Goal: Information Seeking & Learning: Learn about a topic

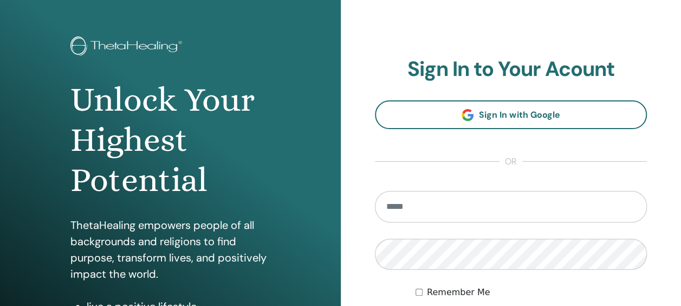
scroll to position [108, 0]
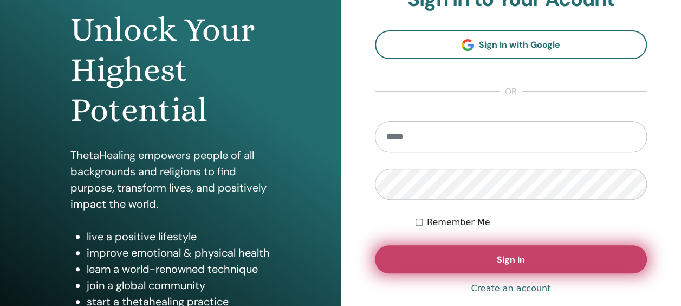
type input "**********"
click at [457, 256] on button "Sign In" at bounding box center [511, 259] width 273 height 28
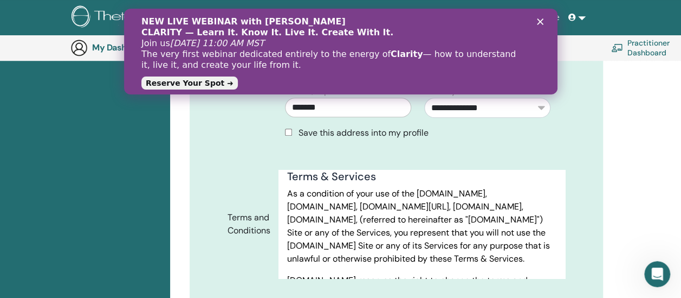
scroll to position [488, 0]
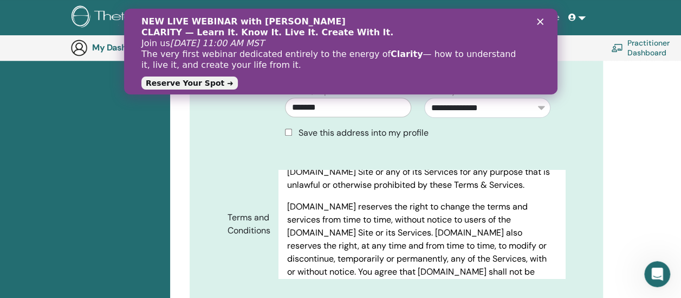
click at [541, 20] on polygon "Close" at bounding box center [539, 21] width 7 height 7
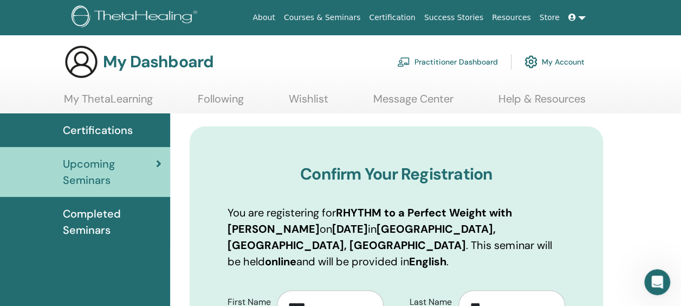
scroll to position [0, 0]
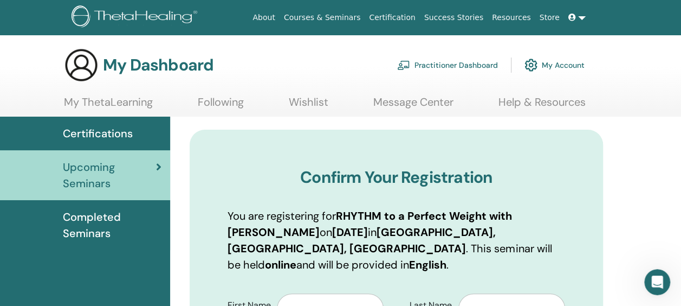
click at [106, 104] on link "My ThetaLearning" at bounding box center [108, 105] width 89 height 21
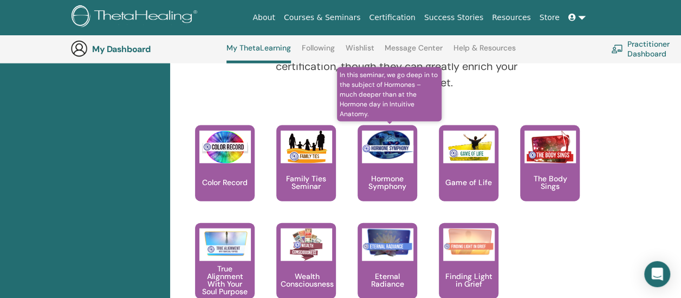
scroll to position [1166, 0]
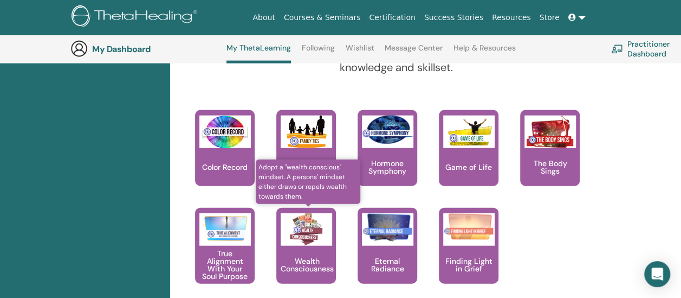
click at [302, 251] on div "Wealth Consciousness" at bounding box center [306, 246] width 60 height 76
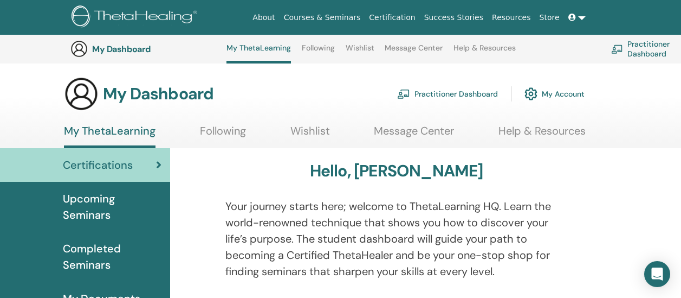
scroll to position [1166, 0]
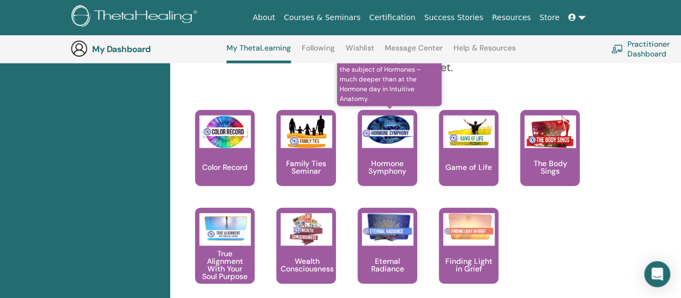
click at [387, 161] on p "Hormone Symphony" at bounding box center [388, 166] width 60 height 15
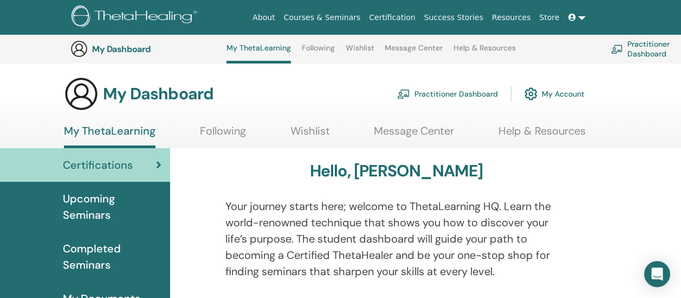
scroll to position [1166, 0]
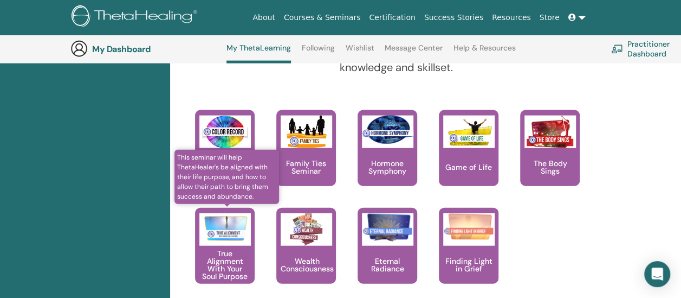
click at [223, 256] on p "True Alignment With Your Soul Purpose" at bounding box center [225, 264] width 60 height 30
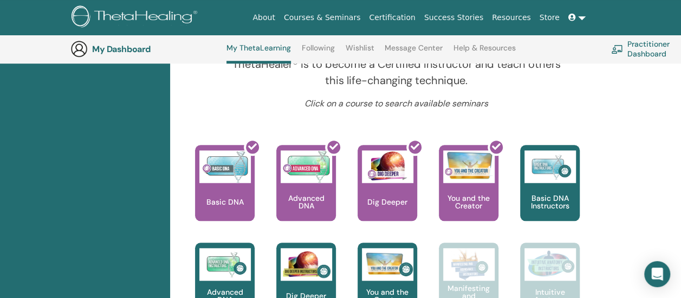
scroll to position [462, 0]
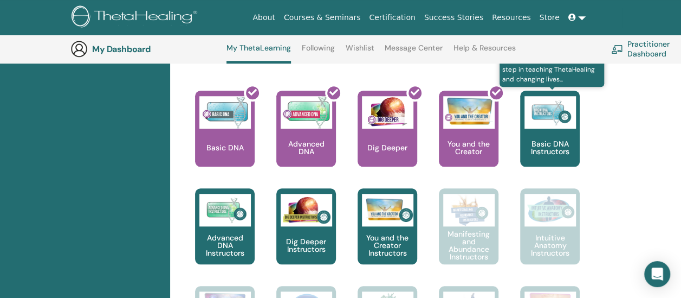
click at [551, 141] on p "Basic DNA Instructors" at bounding box center [550, 147] width 60 height 15
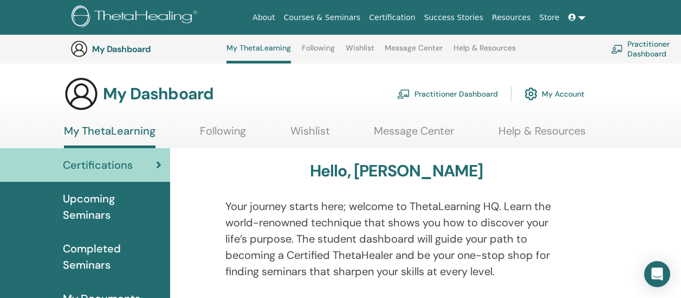
scroll to position [462, 0]
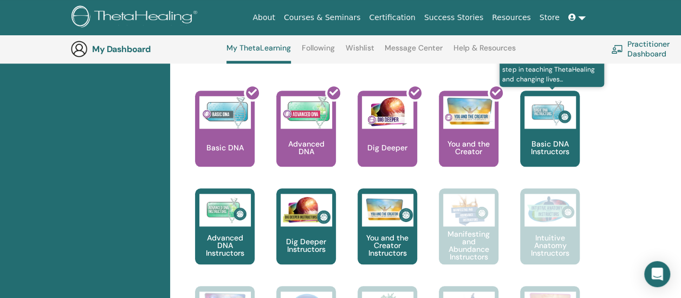
click at [544, 142] on p "Basic DNA Instructors" at bounding box center [550, 147] width 60 height 15
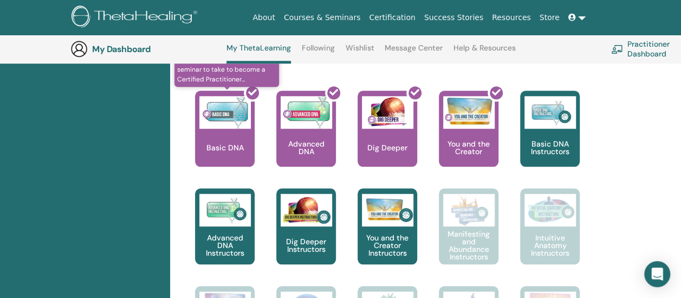
scroll to position [299, 0]
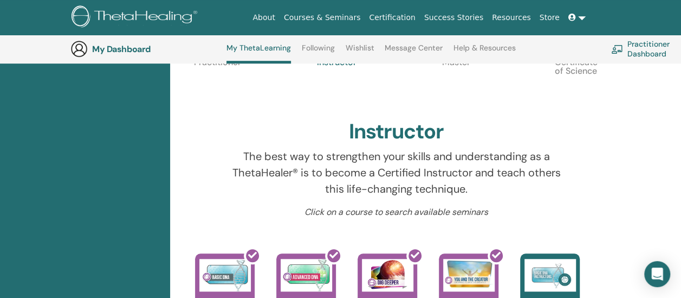
click at [468, 48] on link "Help & Resources" at bounding box center [485, 51] width 62 height 17
